Goal: Transaction & Acquisition: Download file/media

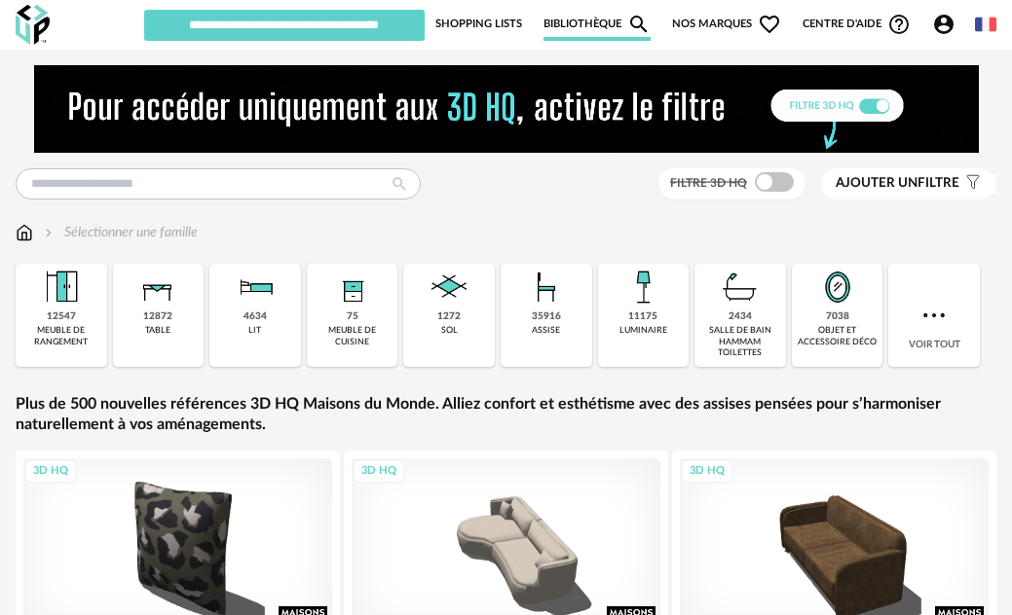
click at [729, 23] on span "Nos marques Heart Outline icon" at bounding box center [726, 24] width 109 height 33
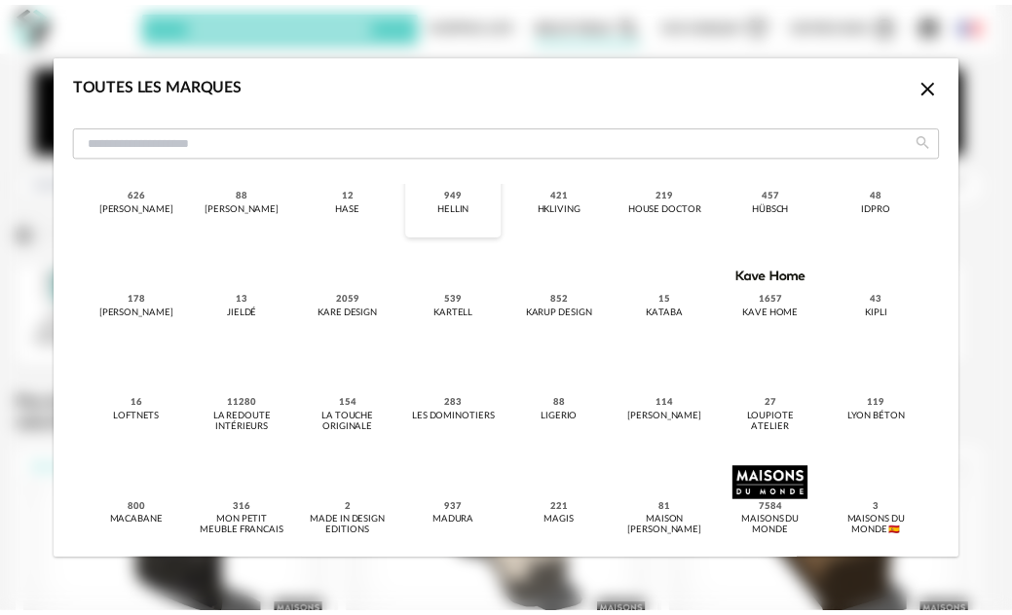
scroll to position [974, 0]
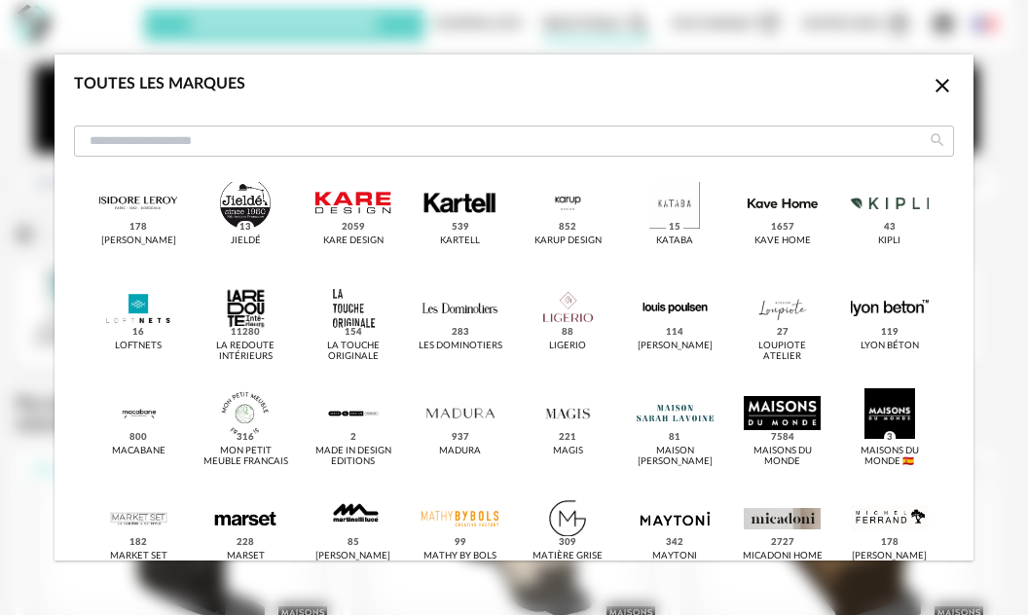
click at [931, 84] on icon "Close icon" at bounding box center [942, 85] width 23 height 23
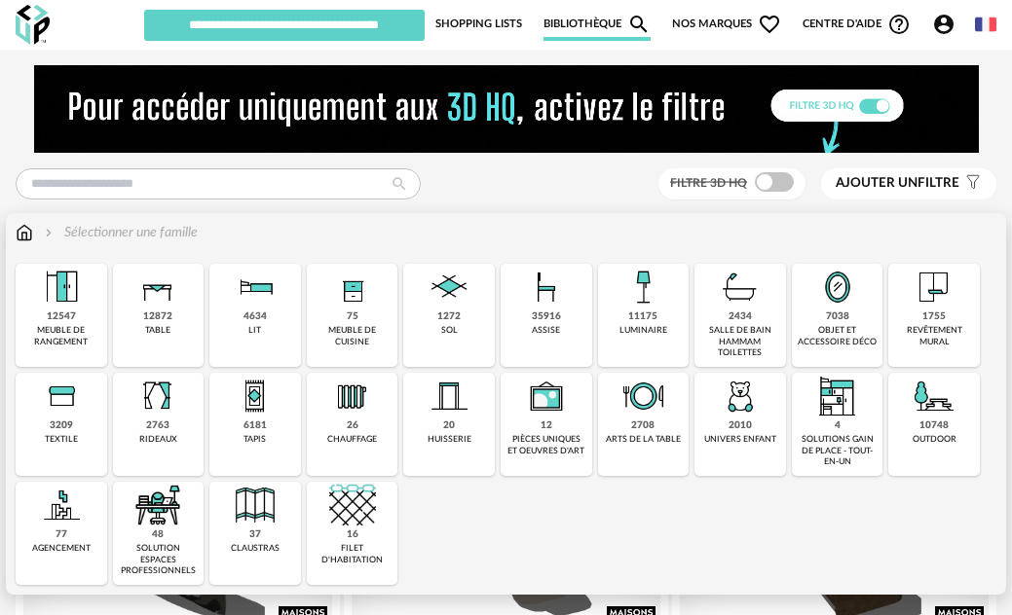
click at [529, 539] on div "Close icon 12547 meuble de rangement 12872 table 4634 lit 75 meuble de cuisine …" at bounding box center [506, 424] width 980 height 321
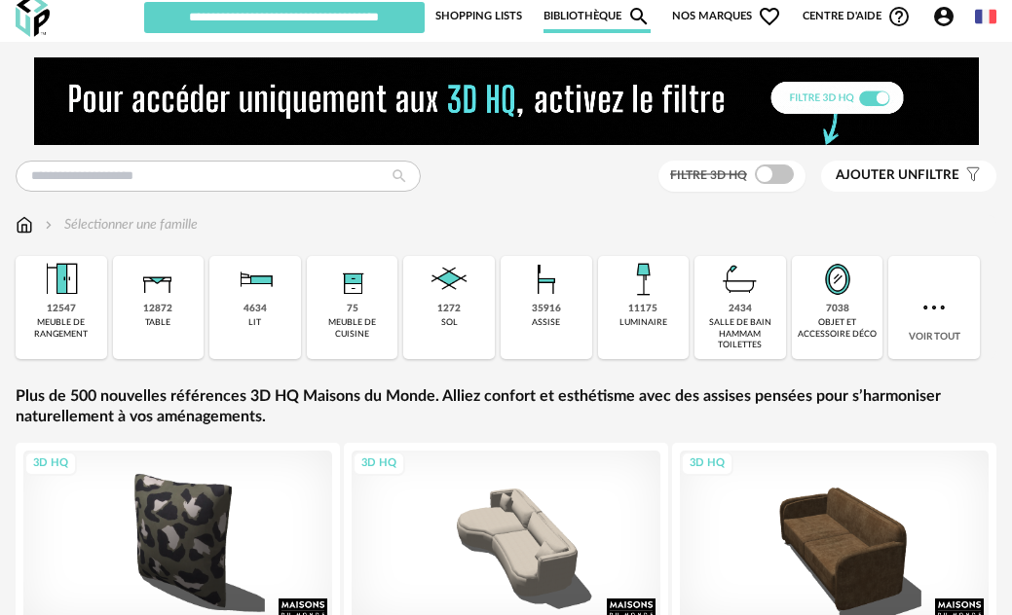
scroll to position [0, 0]
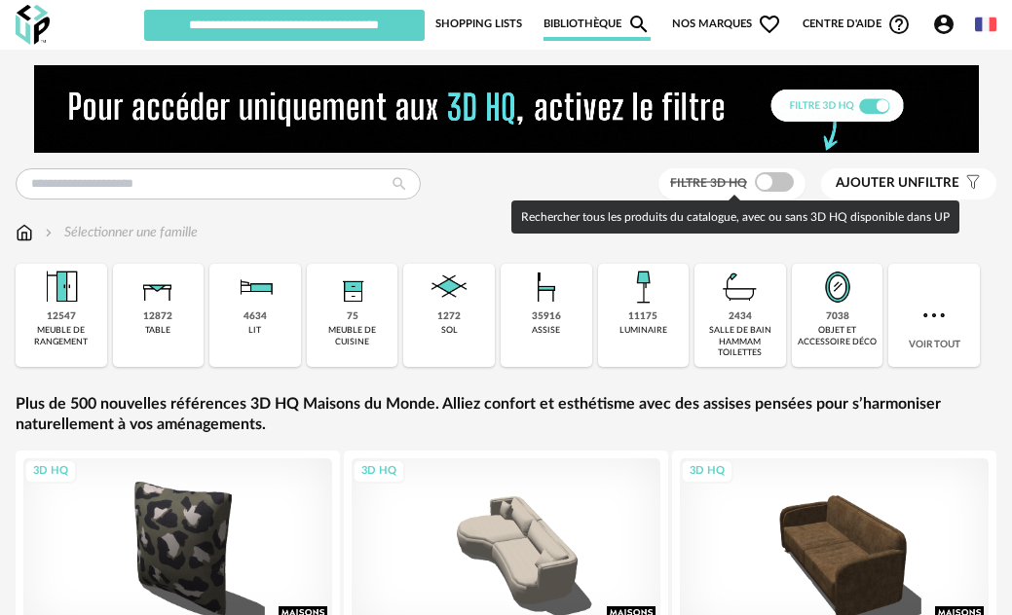
click at [786, 178] on span at bounding box center [774, 181] width 39 height 19
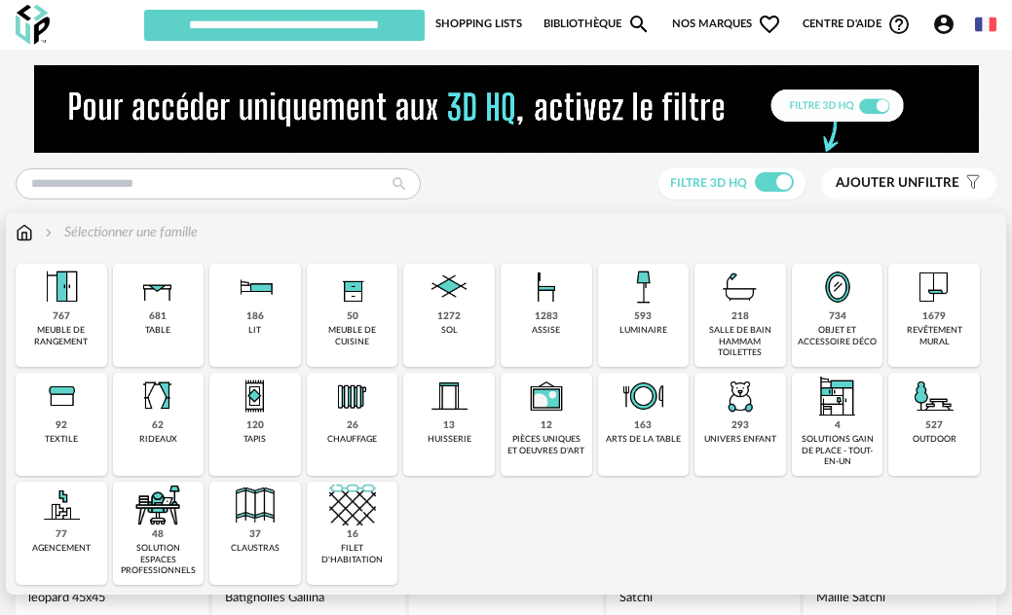
click at [935, 321] on div "1679" at bounding box center [933, 317] width 23 height 13
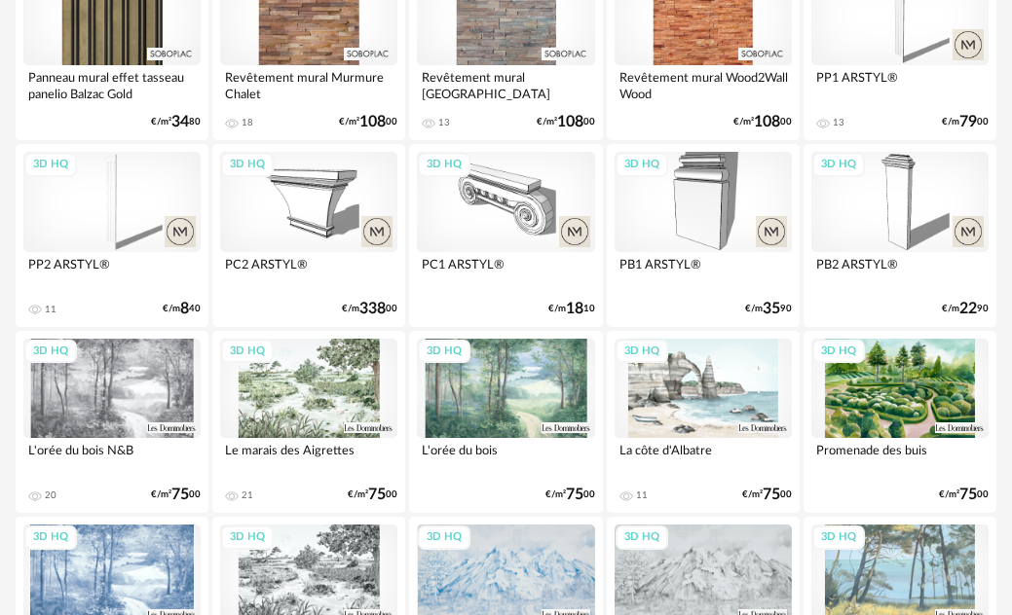
scroll to position [2815, 0]
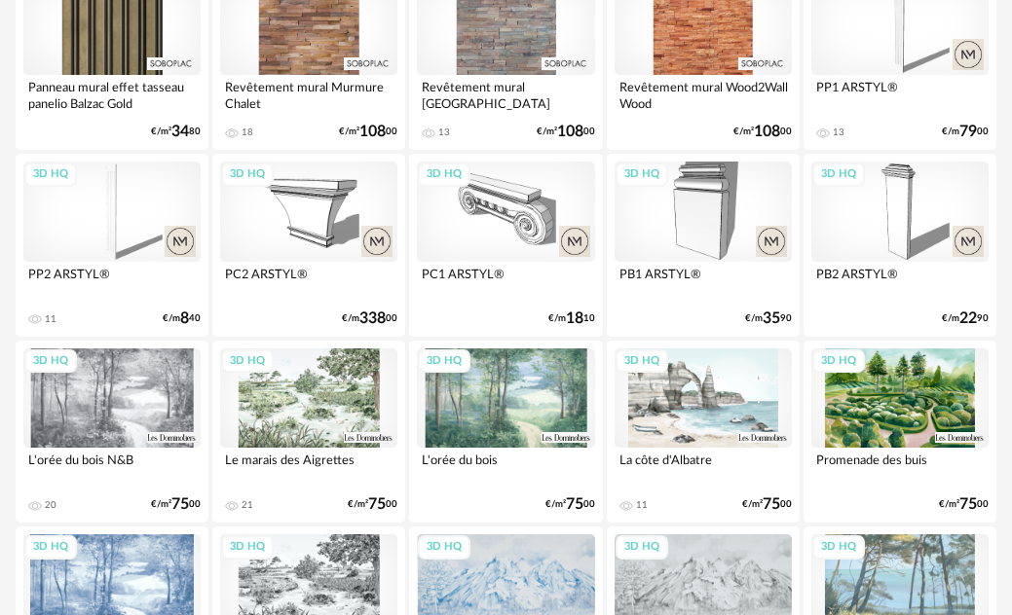
click at [114, 394] on div "3D HQ" at bounding box center [111, 398] width 177 height 99
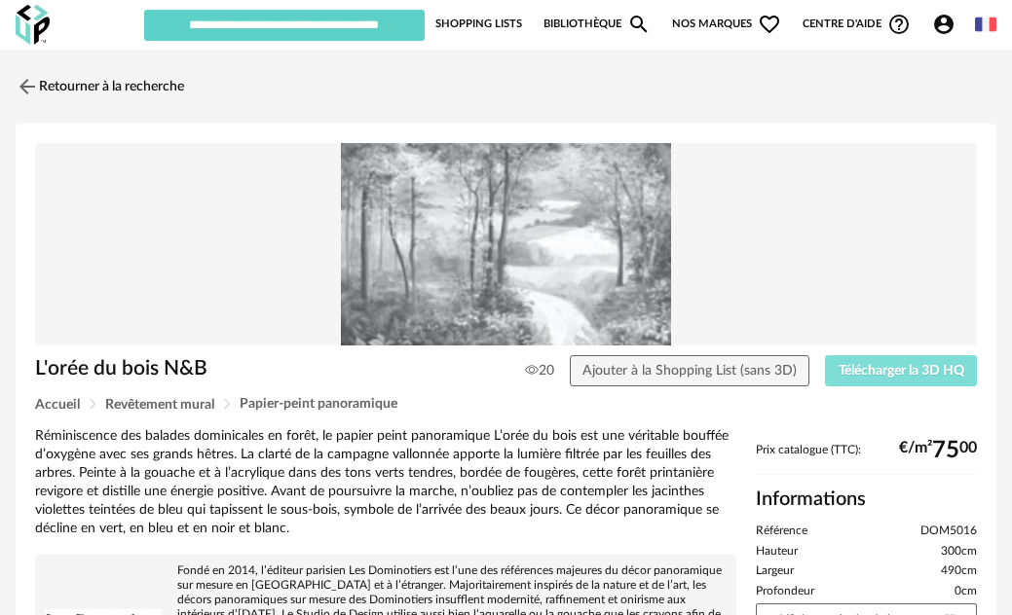
click at [912, 373] on span "Télécharger la 3D HQ" at bounding box center [901, 371] width 126 height 14
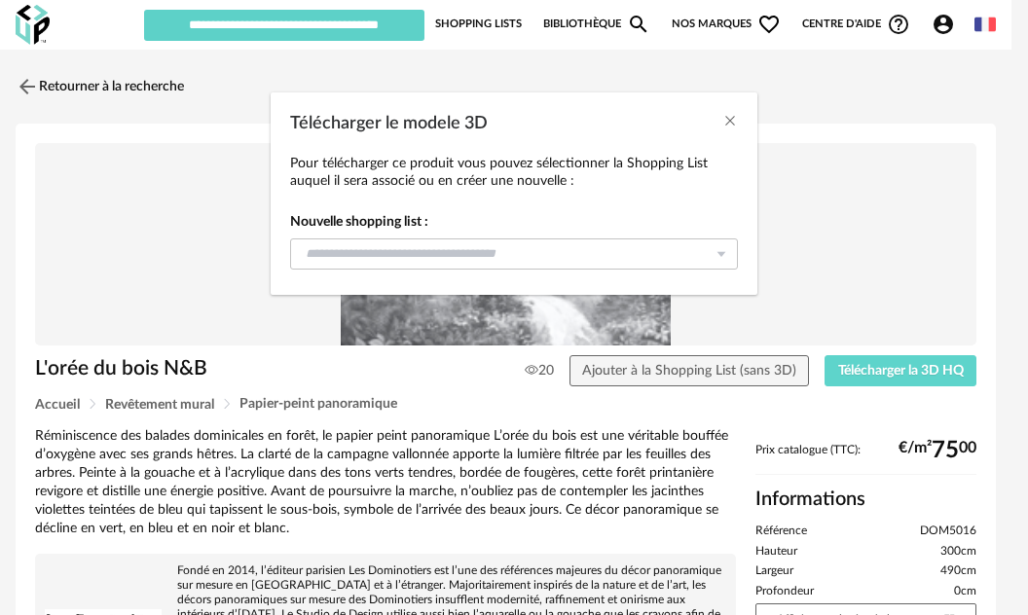
click at [641, 367] on div "Télécharger le modele 3D Pour télécharger ce produit vous pouvez sélectionner l…" at bounding box center [514, 307] width 1028 height 615
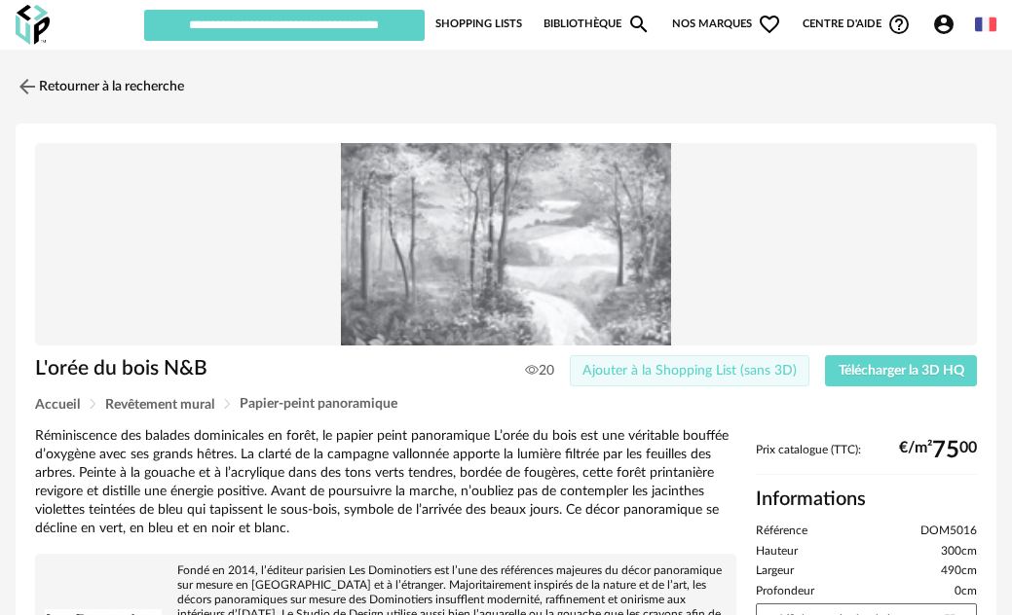
click at [639, 372] on span "Ajouter à la Shopping List (sans 3D)" at bounding box center [689, 371] width 214 height 14
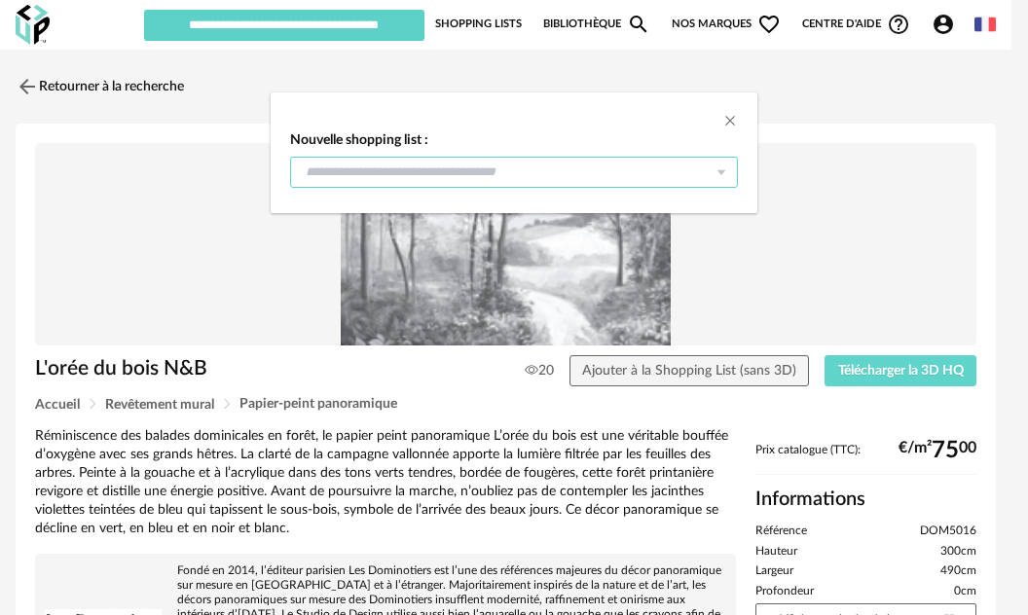
click at [446, 181] on input "dialog" at bounding box center [514, 172] width 448 height 31
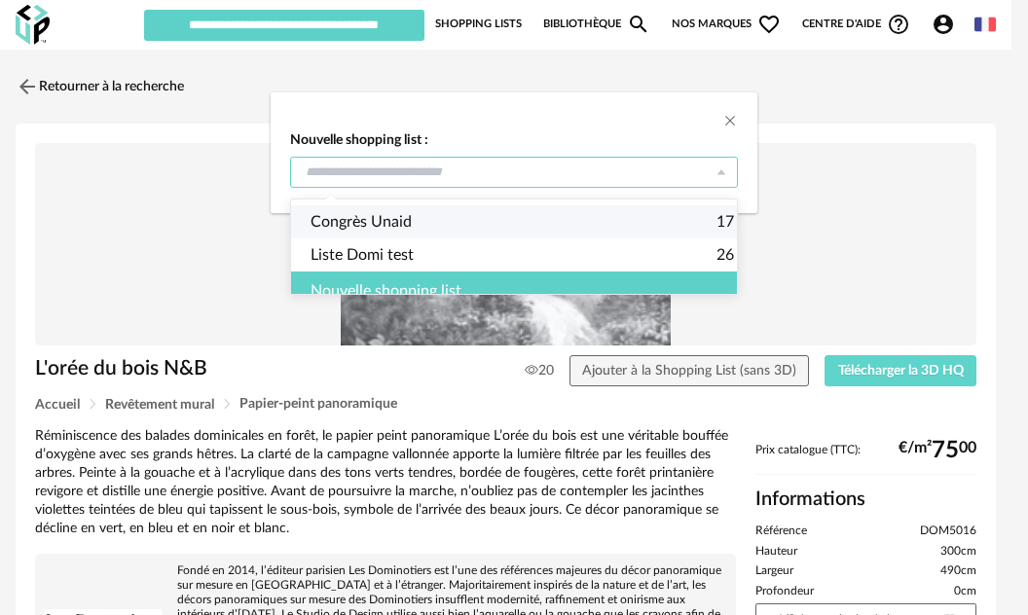
click at [382, 221] on span "Congrès Unaid" at bounding box center [361, 221] width 101 height 33
type input "**********"
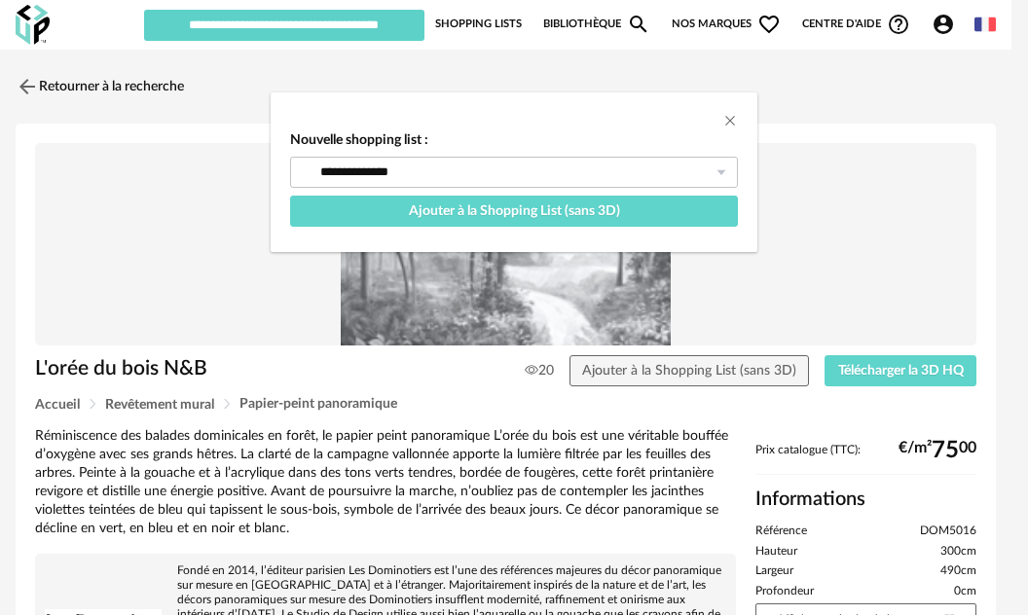
click at [922, 368] on div "**********" at bounding box center [514, 307] width 1028 height 615
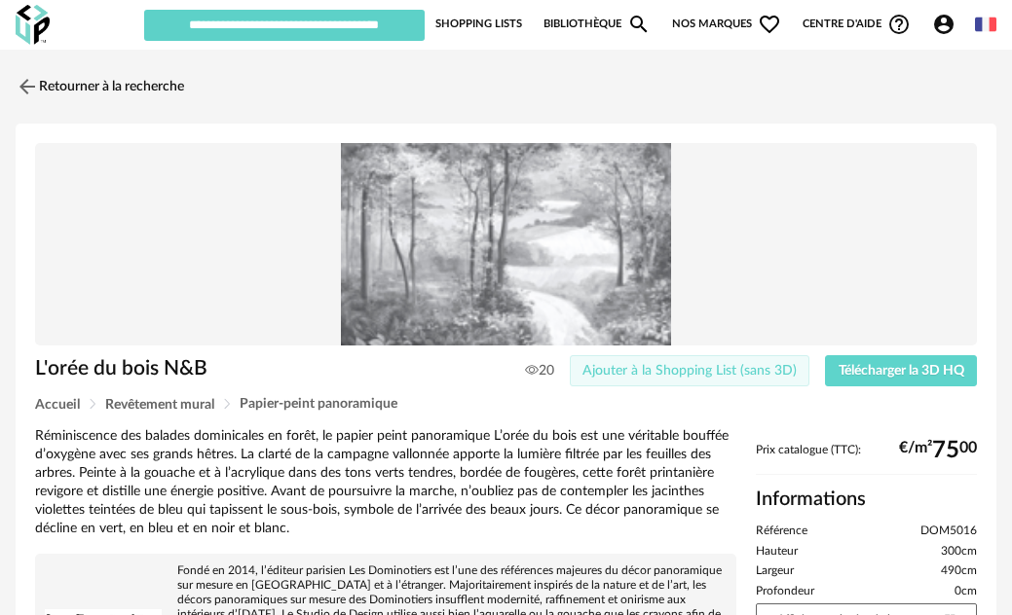
click at [619, 364] on span "Ajouter à la Shopping List (sans 3D)" at bounding box center [689, 371] width 214 height 14
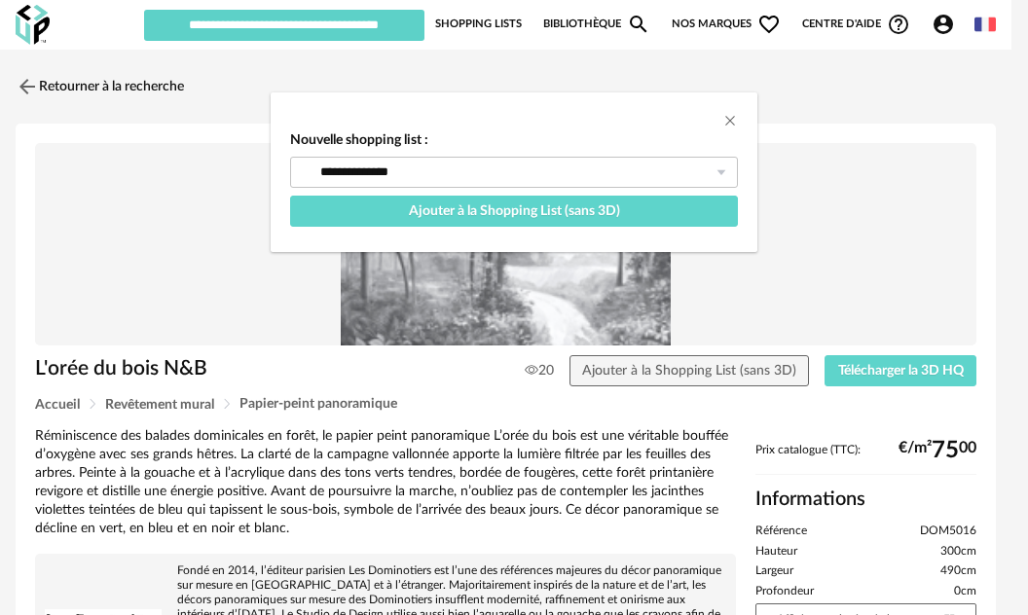
click at [921, 373] on div "**********" at bounding box center [514, 307] width 1028 height 615
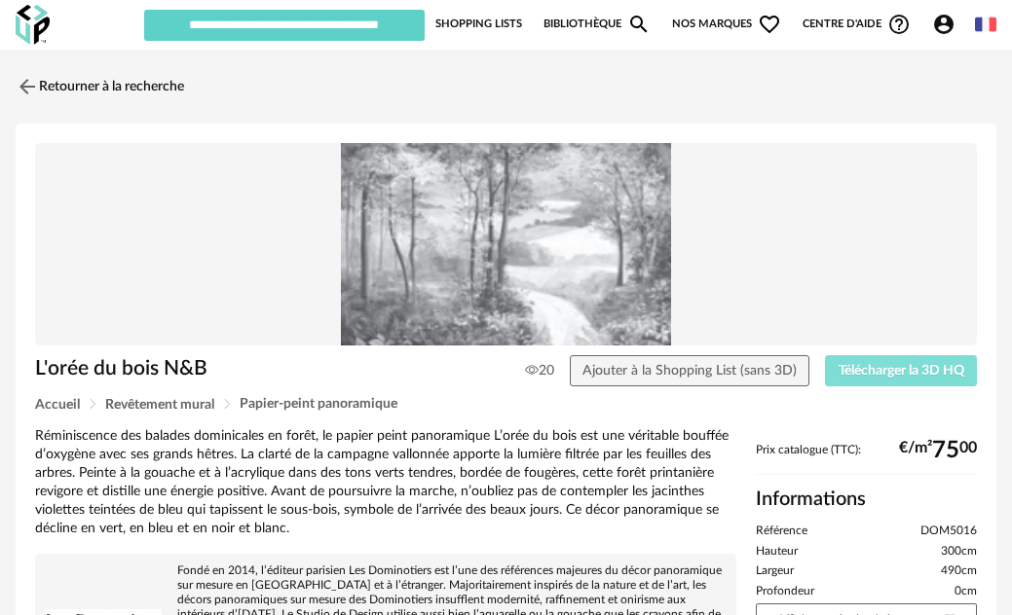
click at [897, 372] on span "Télécharger la 3D HQ" at bounding box center [901, 371] width 126 height 14
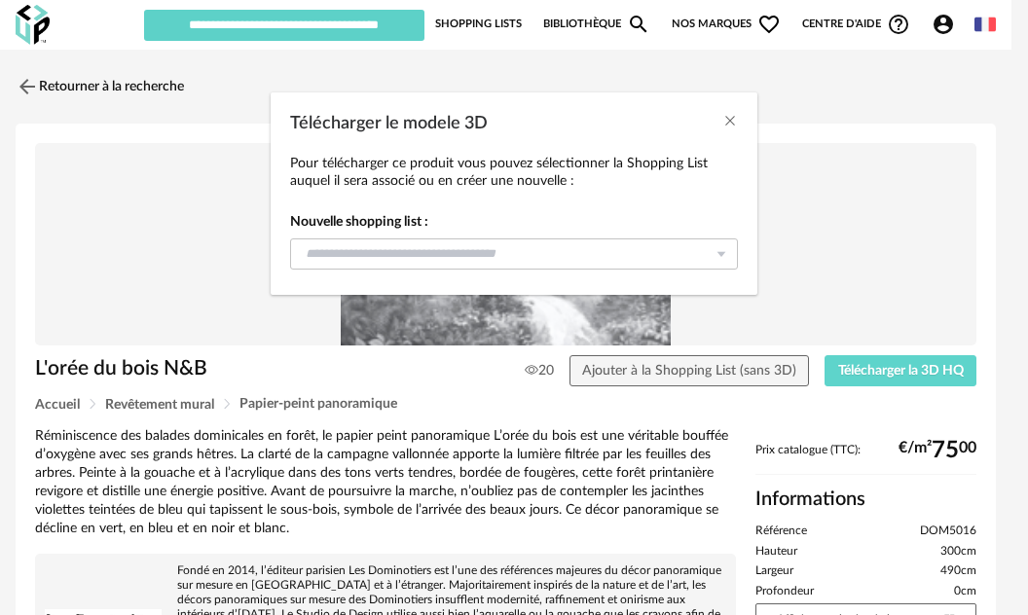
click at [641, 273] on div "Pour télécharger ce produit vous pouvez sélectionner la Shopping List auquel il…" at bounding box center [514, 220] width 448 height 131
click at [599, 259] on input "Télécharger le modele 3D" at bounding box center [514, 254] width 448 height 31
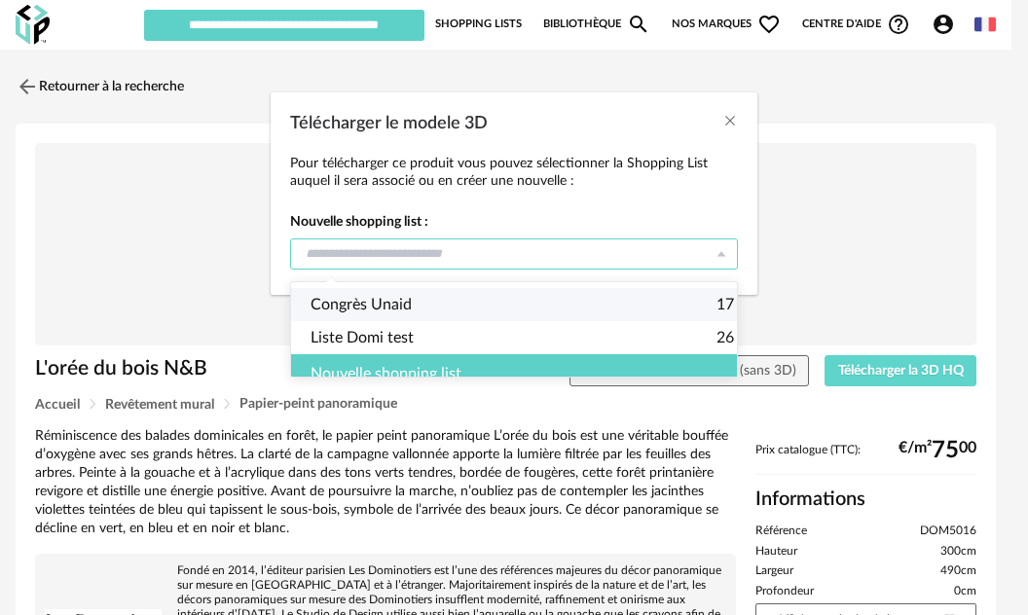
click at [397, 302] on span "Congrès Unaid" at bounding box center [361, 304] width 101 height 33
type input "**********"
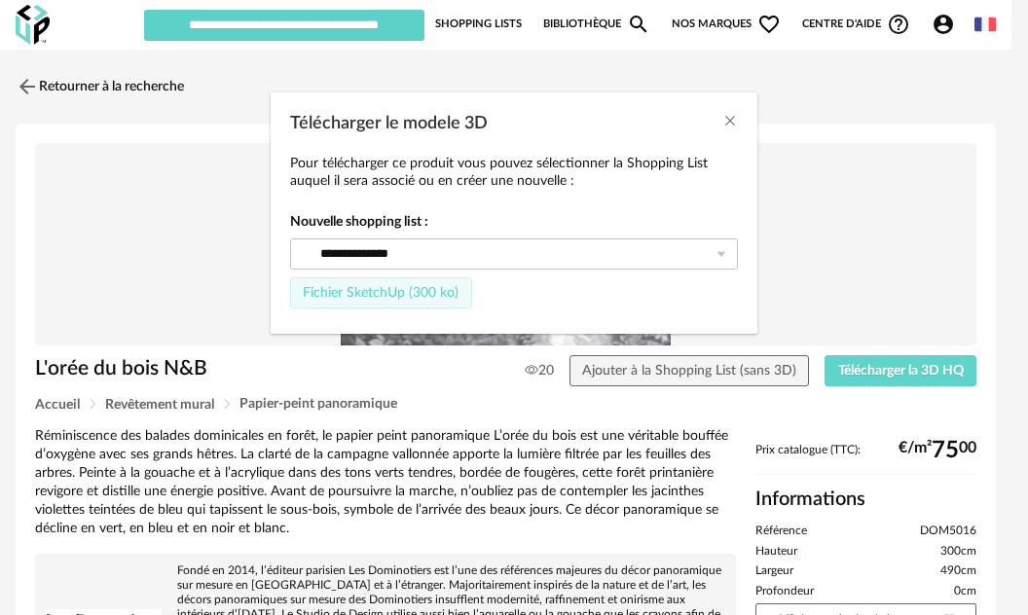
click at [436, 294] on span "Fichier SketchUp (300 ko)" at bounding box center [381, 293] width 156 height 14
type input "**********"
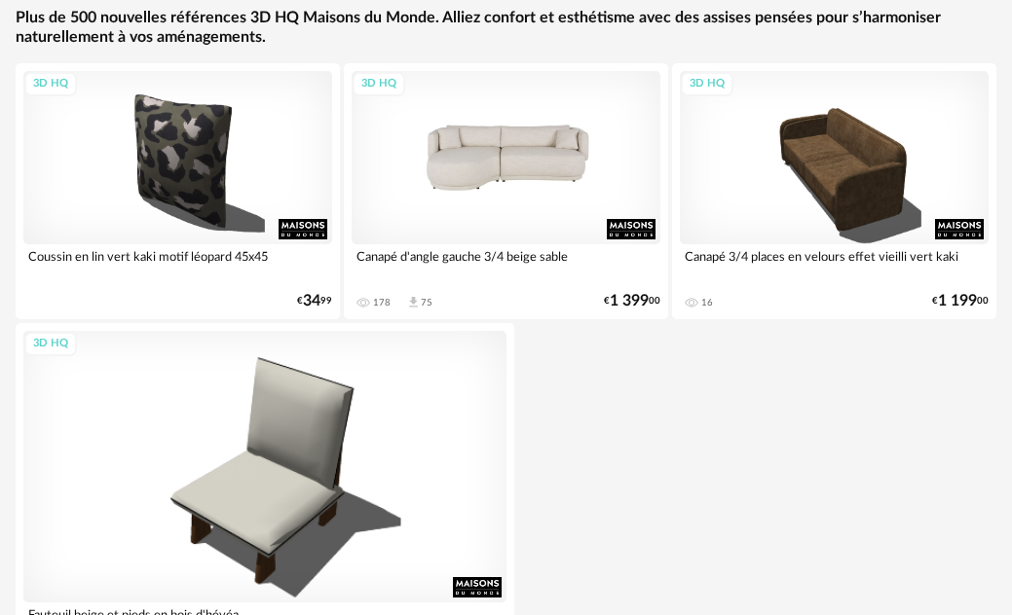
scroll to position [389, 0]
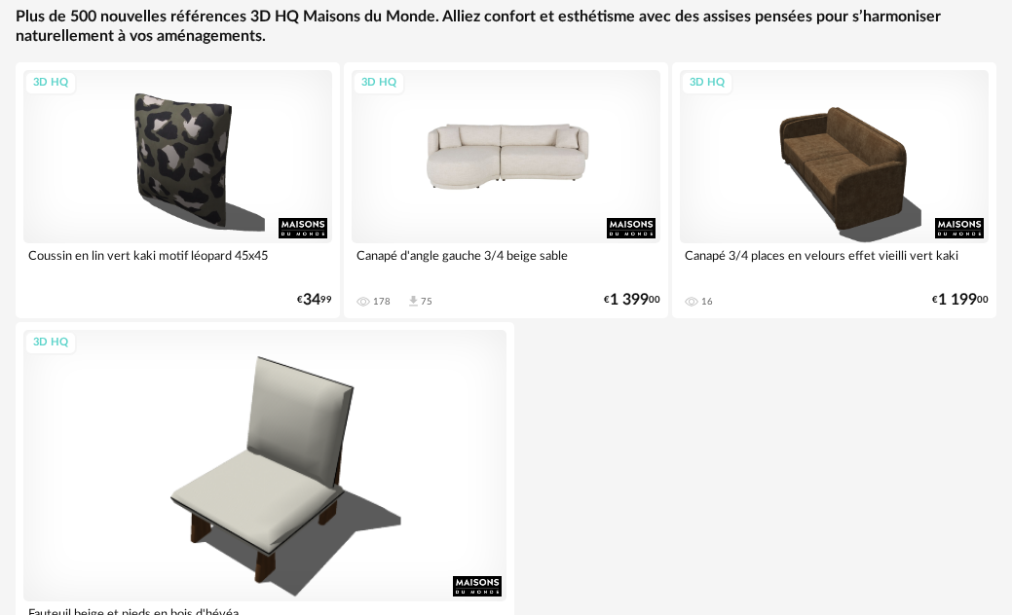
click at [539, 189] on div "3D HQ" at bounding box center [505, 156] width 309 height 173
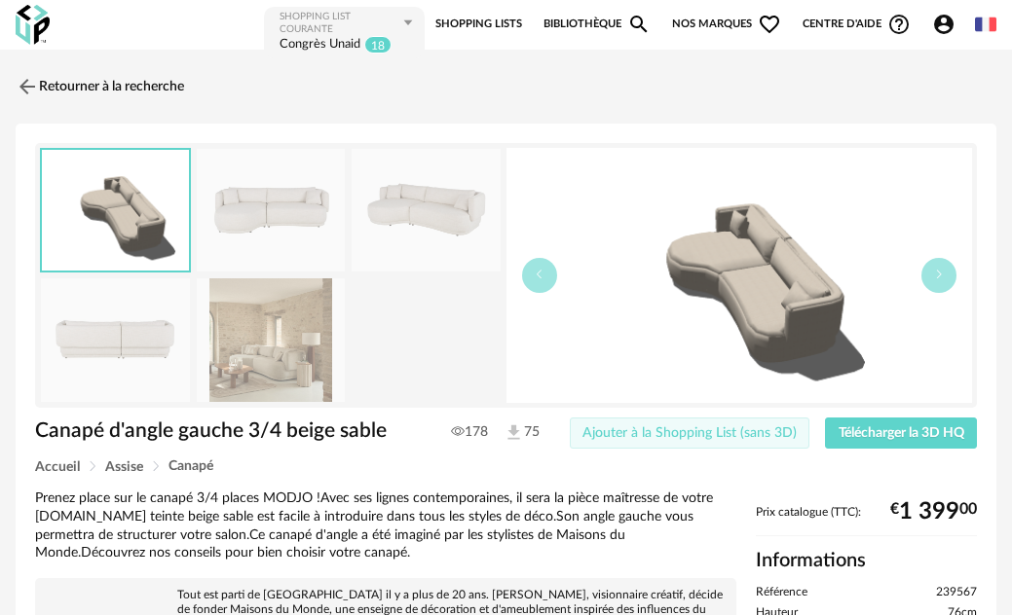
click at [737, 433] on span "Ajouter à la Shopping List (sans 3D)" at bounding box center [689, 433] width 214 height 14
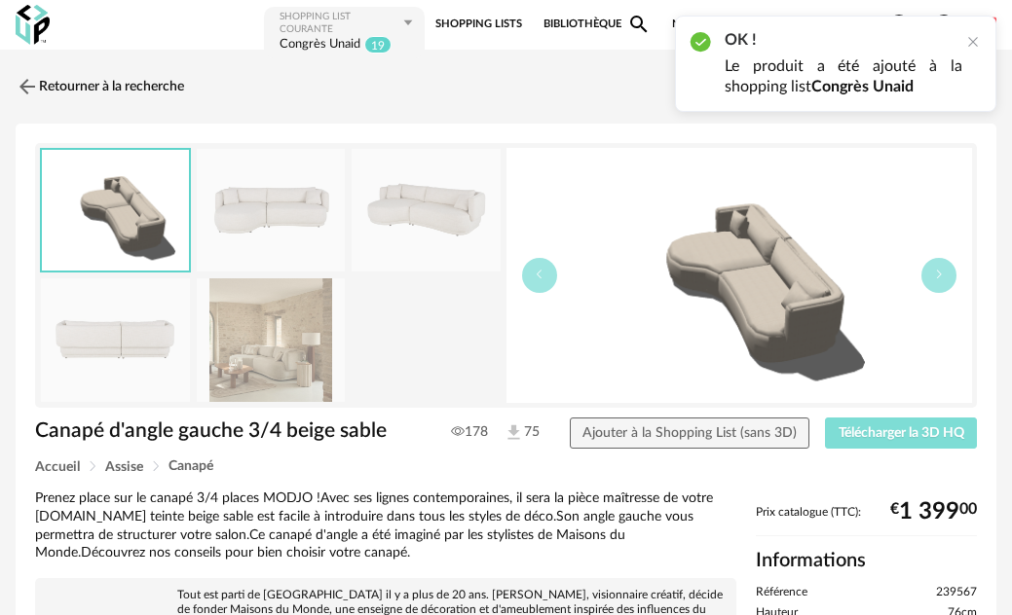
click at [898, 438] on span "Télécharger la 3D HQ" at bounding box center [901, 433] width 126 height 14
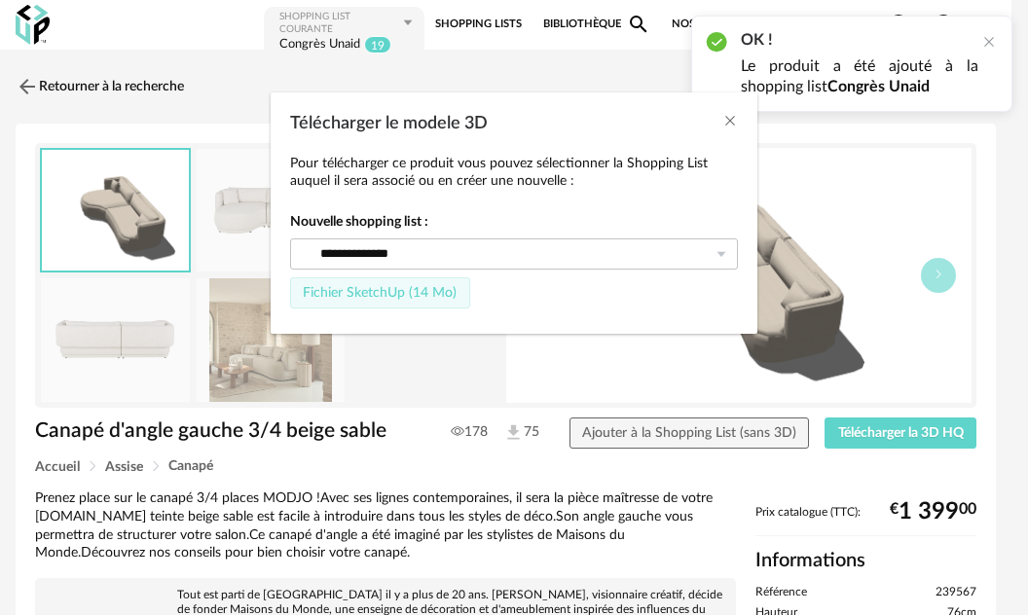
click at [420, 294] on span "Fichier SketchUp (14 Mo)" at bounding box center [380, 293] width 154 height 14
